Goal: Communication & Community: Answer question/provide support

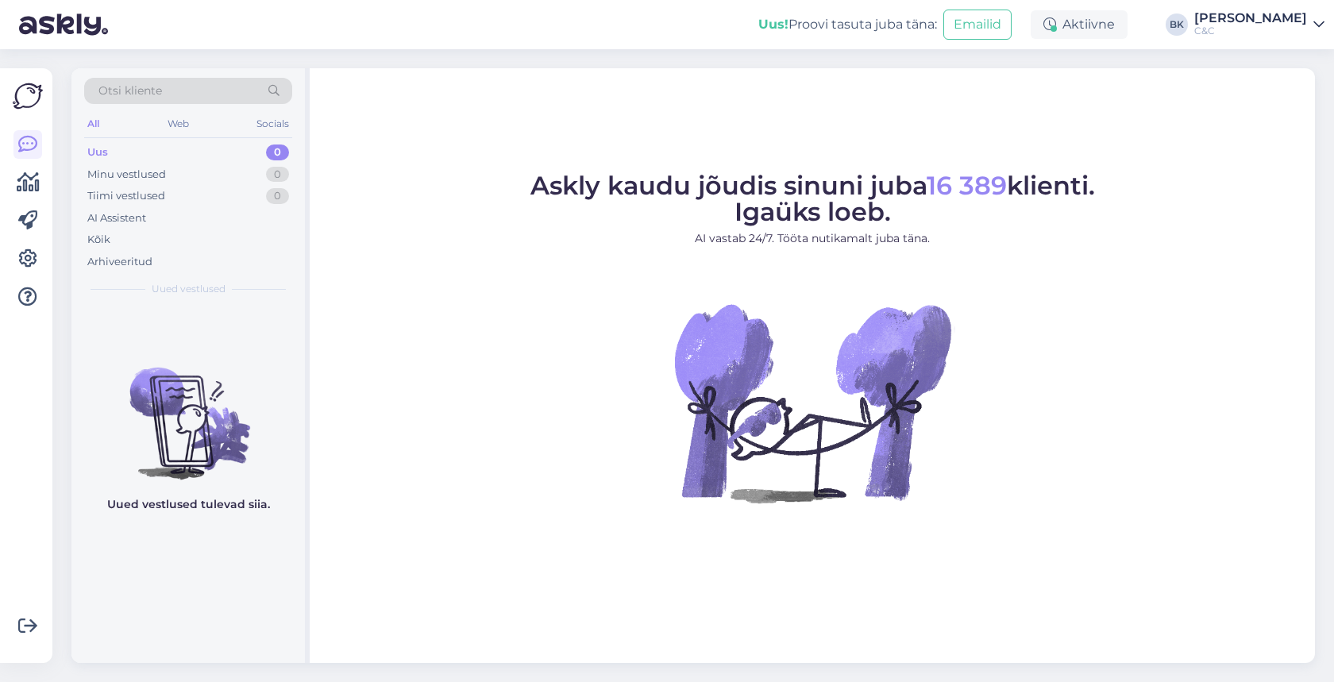
click at [410, 198] on figure "Askly kaudu jõudis sinuni juba 16 389 klienti. Igaüks loeb. AI vastab 24/7. Töö…" at bounding box center [812, 359] width 977 height 372
click at [246, 180] on div "Minu vestlused 0" at bounding box center [188, 175] width 208 height 22
click at [245, 144] on div "Uus 0" at bounding box center [188, 152] width 208 height 22
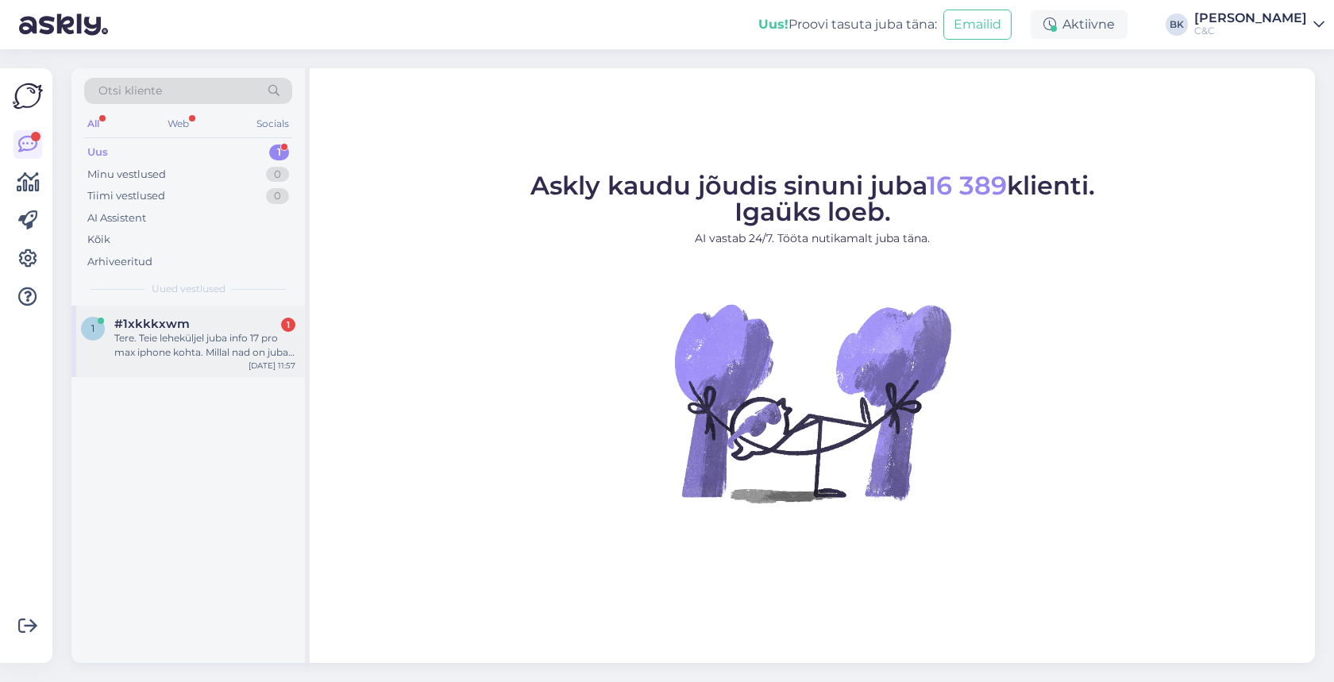
click at [234, 337] on div "Tere. Teie leheküljel juba info 17 pro max iphone kohta. Millal nad on juba saa…" at bounding box center [204, 345] width 181 height 29
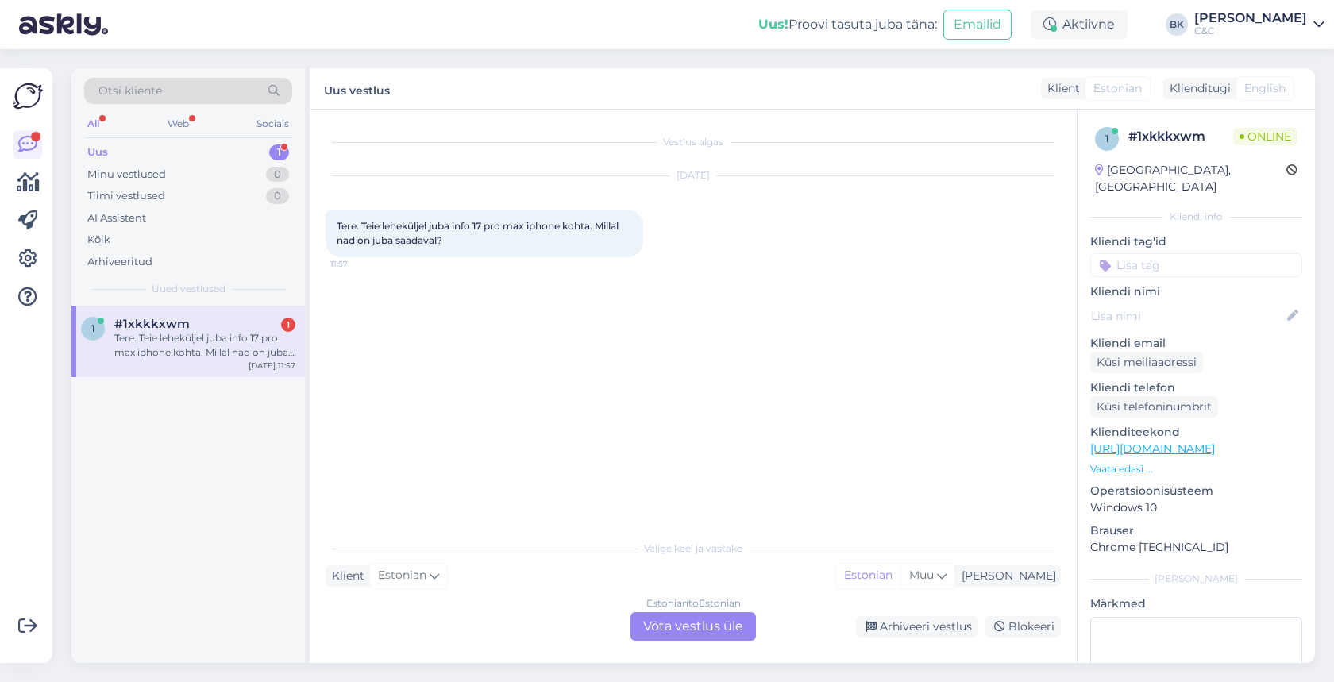
click at [674, 624] on div "Estonian to Estonian Võta vestlus üle" at bounding box center [692, 626] width 125 height 29
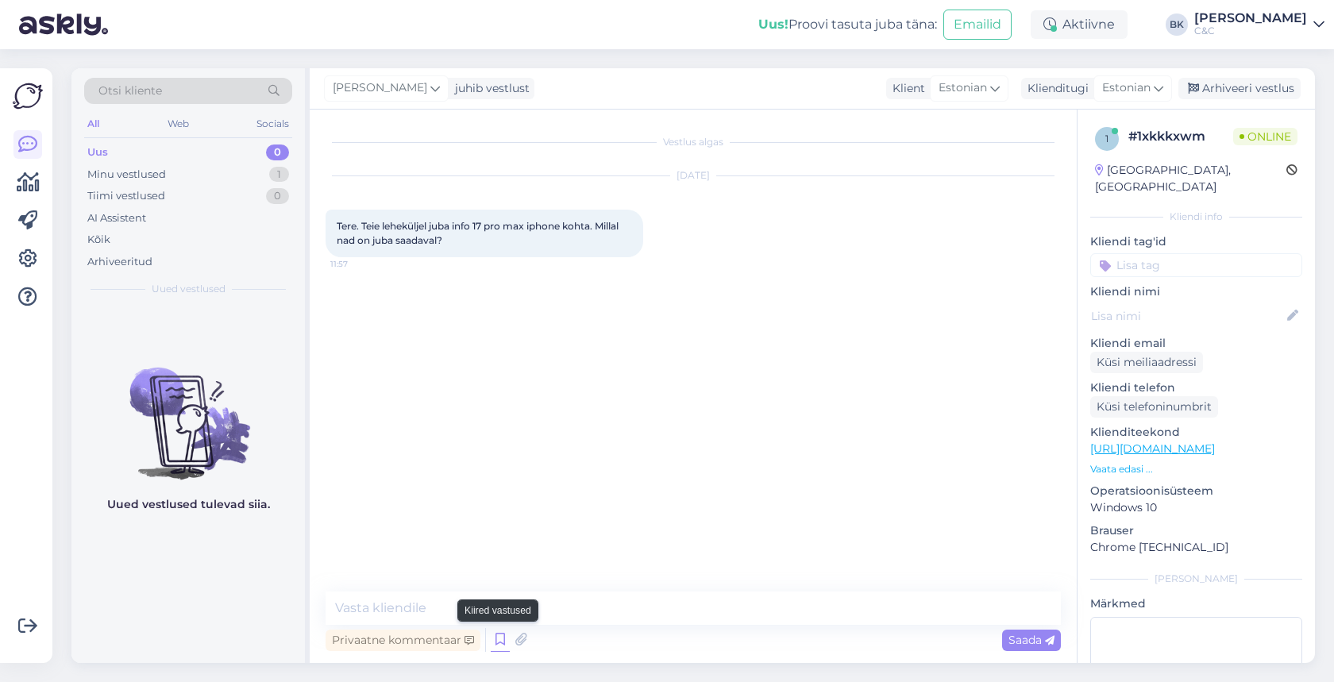
click at [495, 638] on icon at bounding box center [500, 640] width 19 height 24
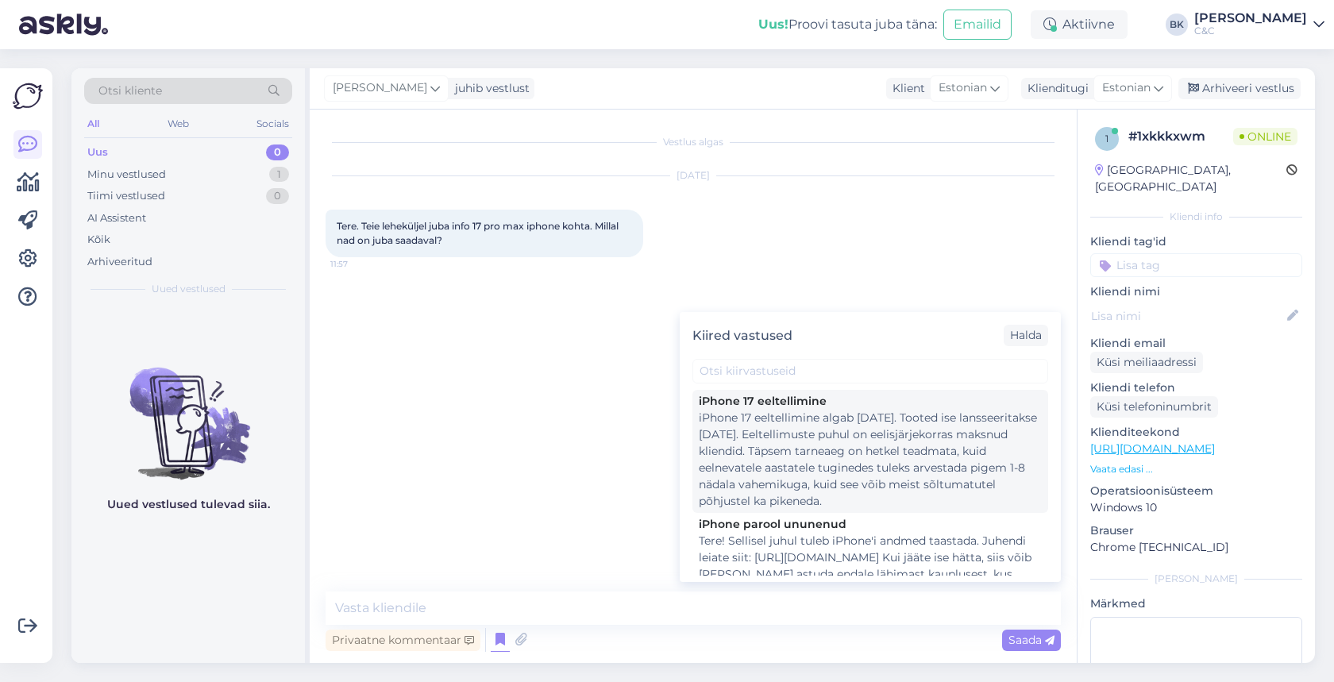
click at [959, 451] on div "iPhone 17 eeltellimine algab [DATE]. Tooted ise lansseeritakse [DATE]. Eeltelli…" at bounding box center [870, 460] width 343 height 100
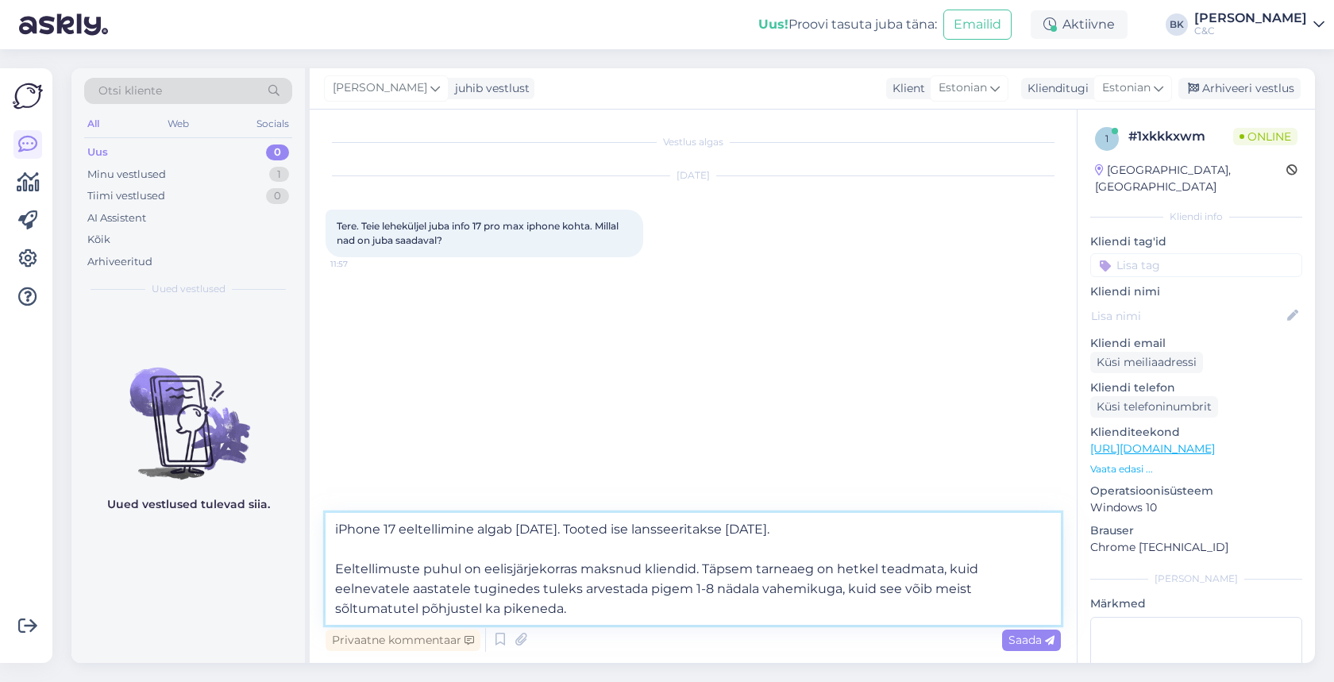
click at [333, 529] on textarea "iPhone 17 eeltellimine algab [DATE]. Tooted ise lansseeritakse [DATE]. Eeltelli…" at bounding box center [693, 569] width 735 height 112
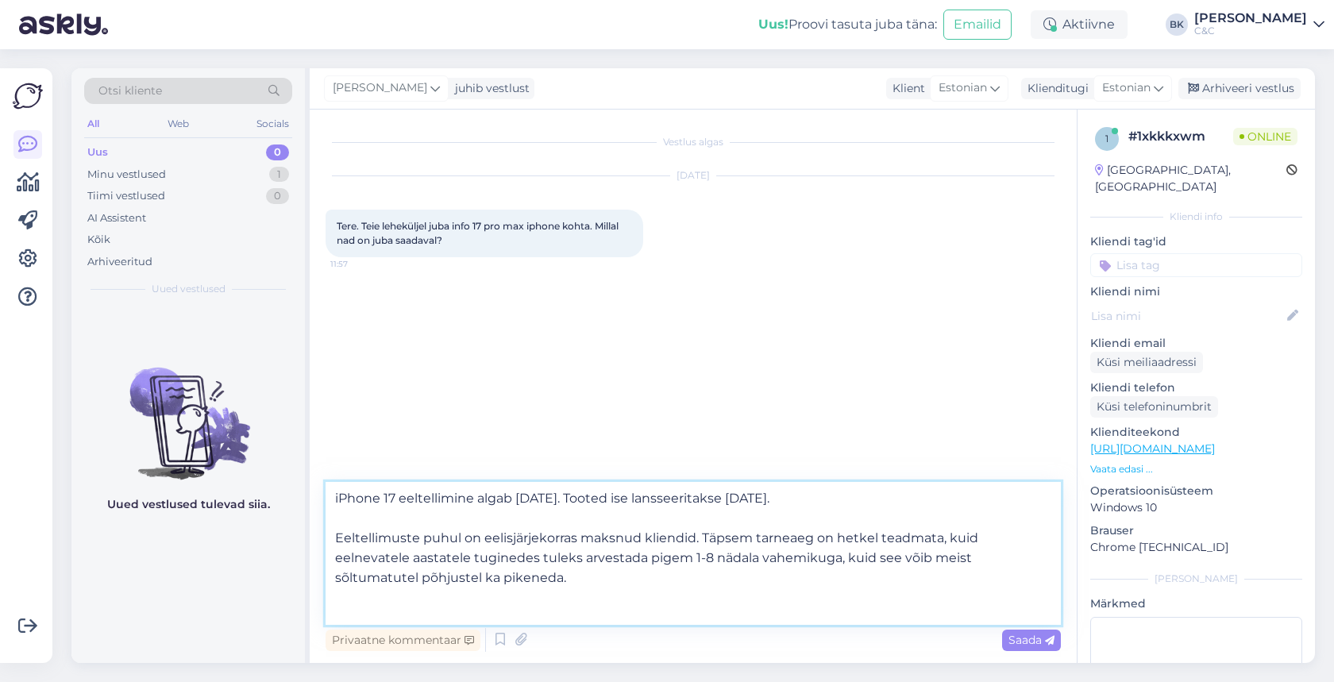
click at [360, 514] on textarea "iPhone 17 eeltellimine algab [DATE]. Tooted ise lansseeritakse [DATE]. Eeltelli…" at bounding box center [693, 553] width 735 height 143
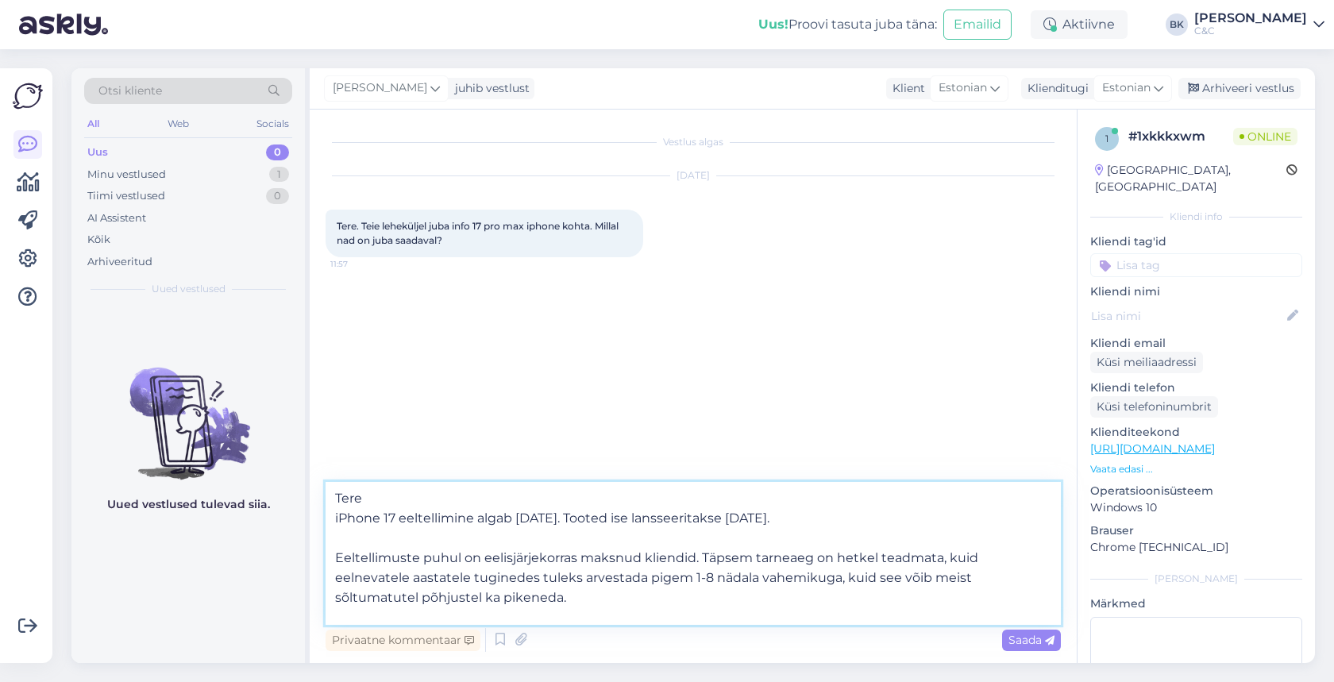
type textarea "Tere! iPhone 17 eeltellimine algab [DATE]. Tooted ise lansseeritakse [DATE]. Ee…"
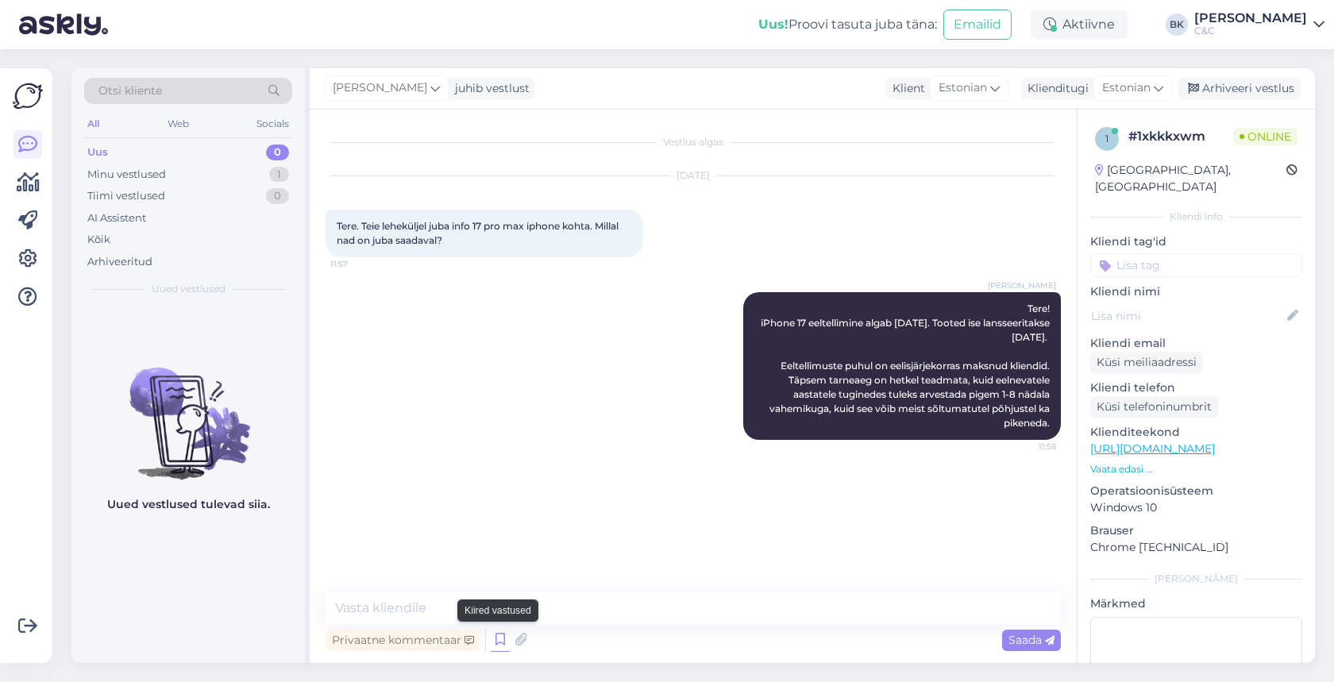
click at [497, 641] on icon at bounding box center [500, 640] width 19 height 24
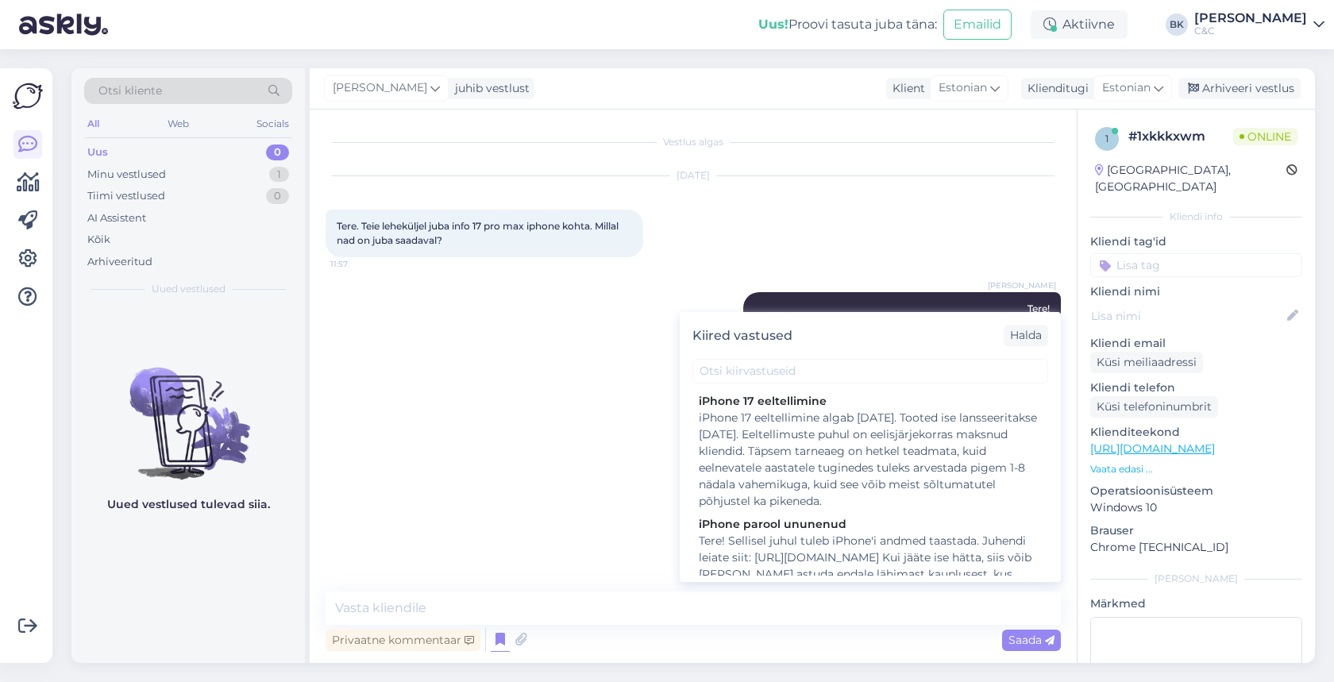
scroll to position [-2, 0]
click at [623, 611] on textarea at bounding box center [693, 607] width 735 height 33
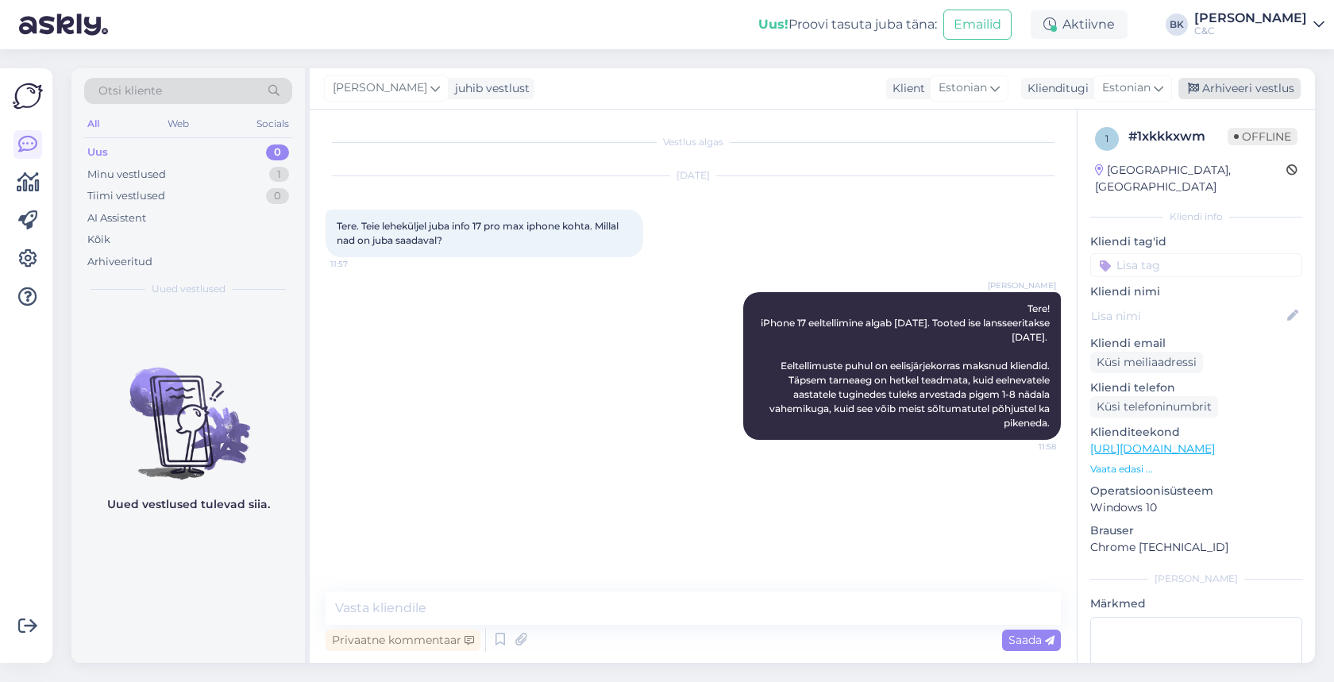
click at [1279, 80] on div "Arhiveeri vestlus" at bounding box center [1239, 88] width 122 height 21
